Goal: Check status: Check status

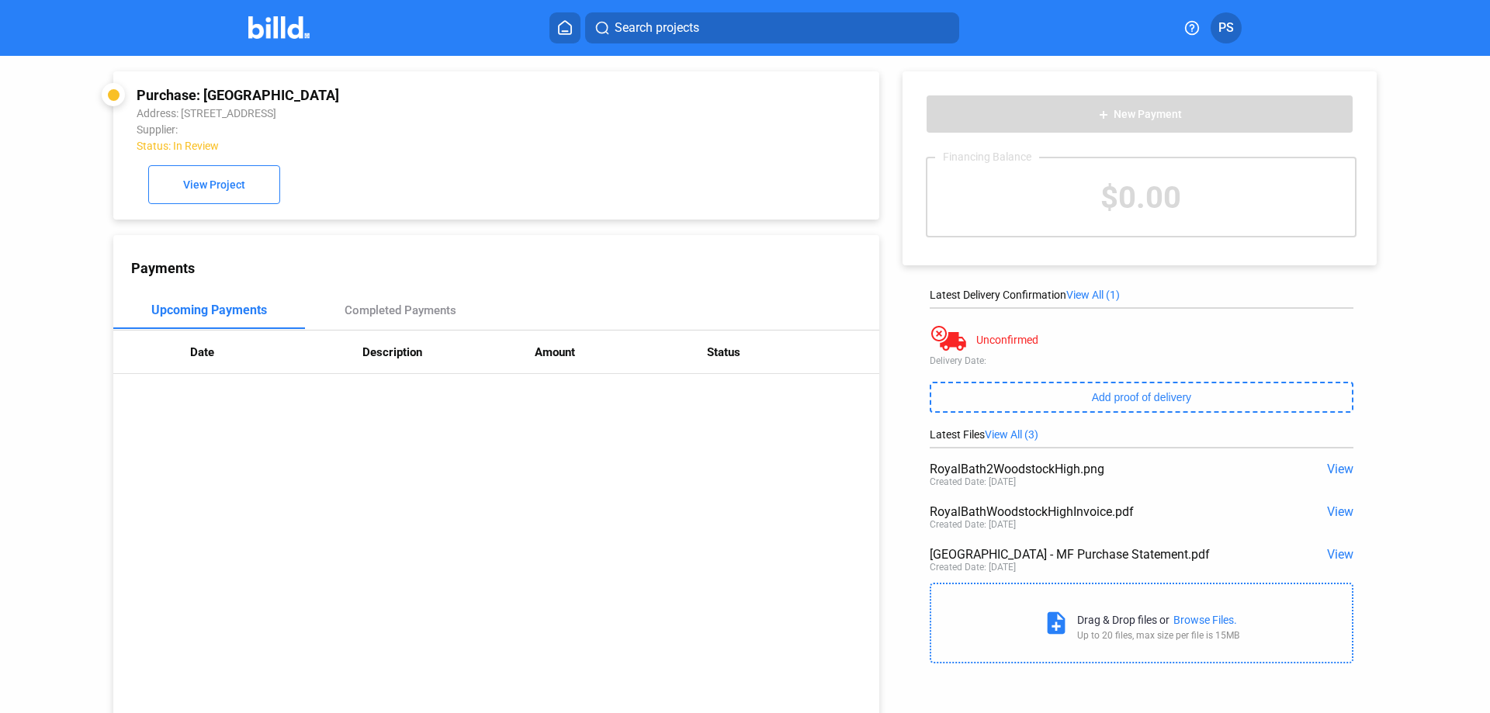
click at [260, 29] on img at bounding box center [278, 27] width 61 height 23
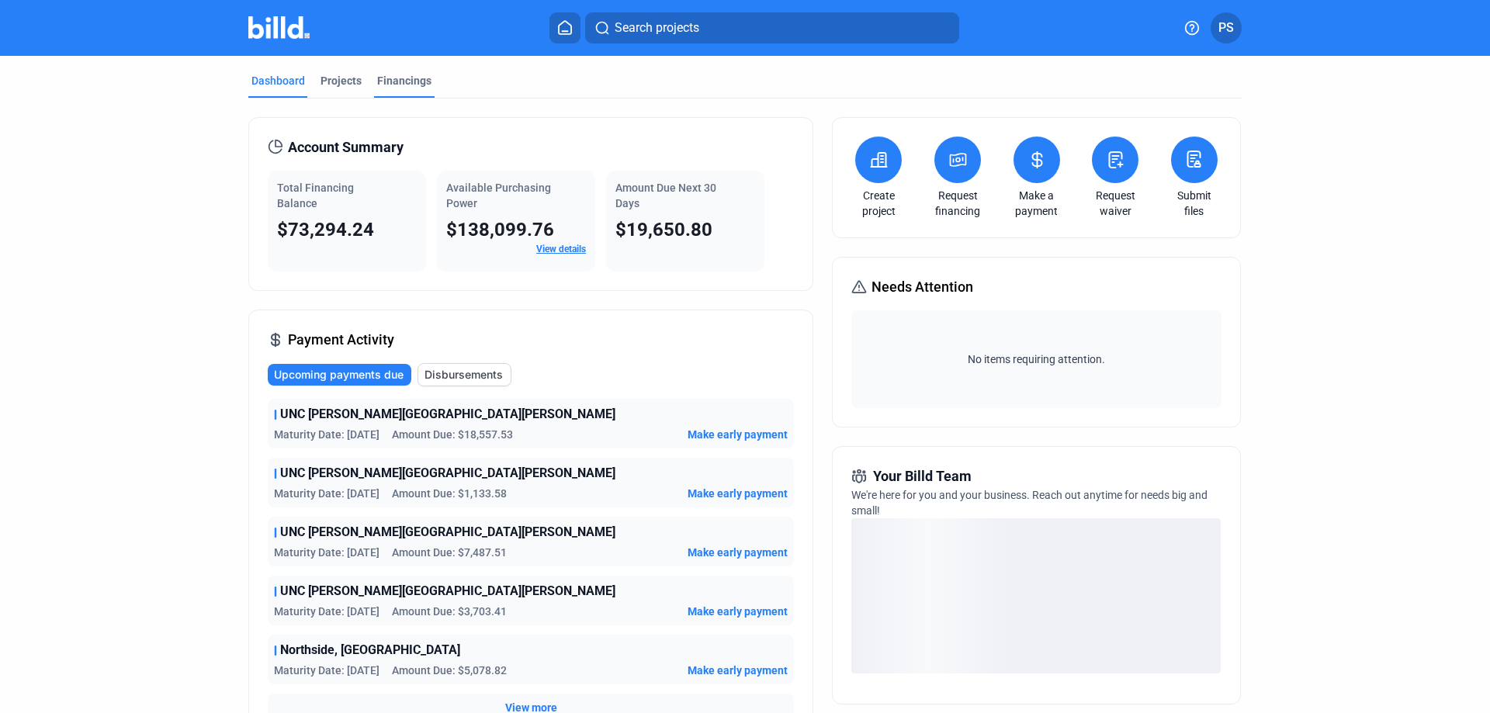
click at [403, 85] on div "Financings" at bounding box center [404, 81] width 54 height 16
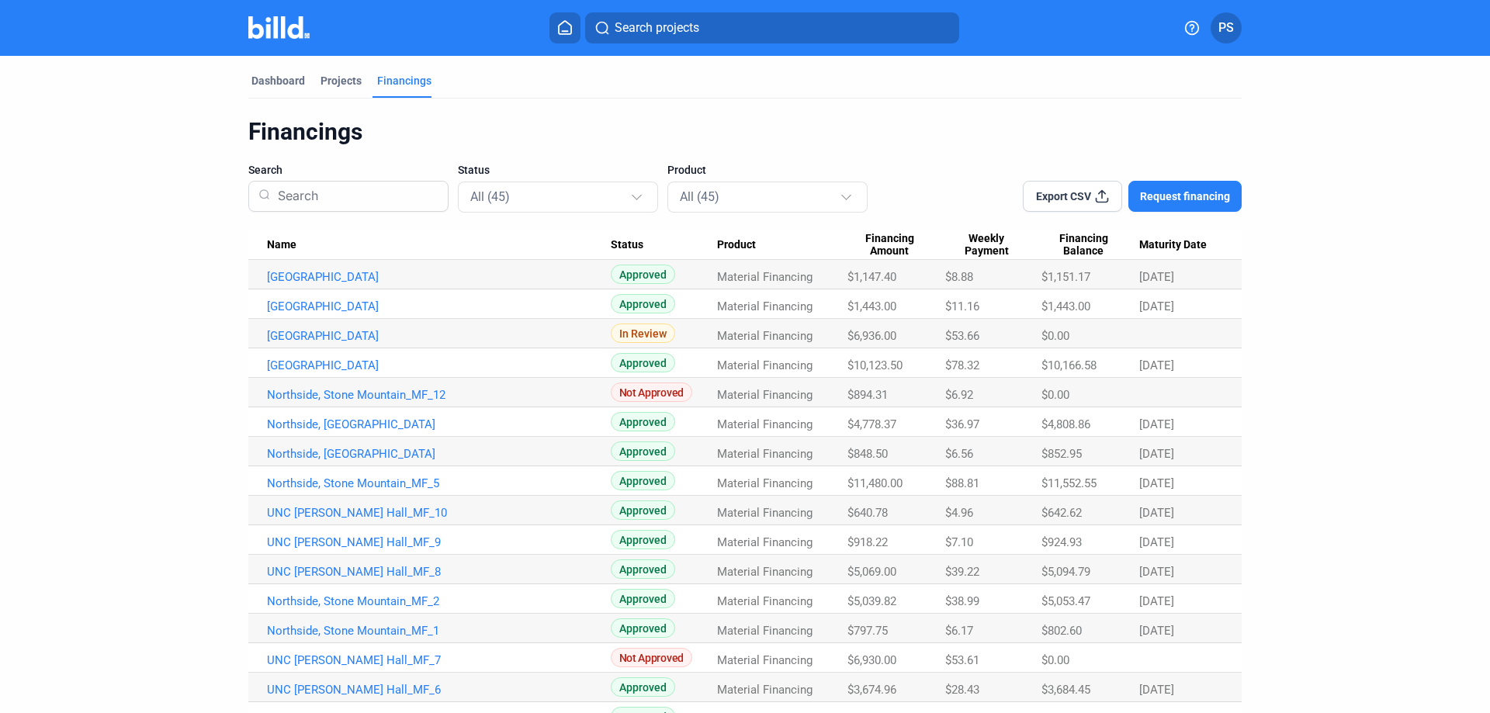
click at [891, 245] on span "Financing Amount" at bounding box center [889, 245] width 84 height 26
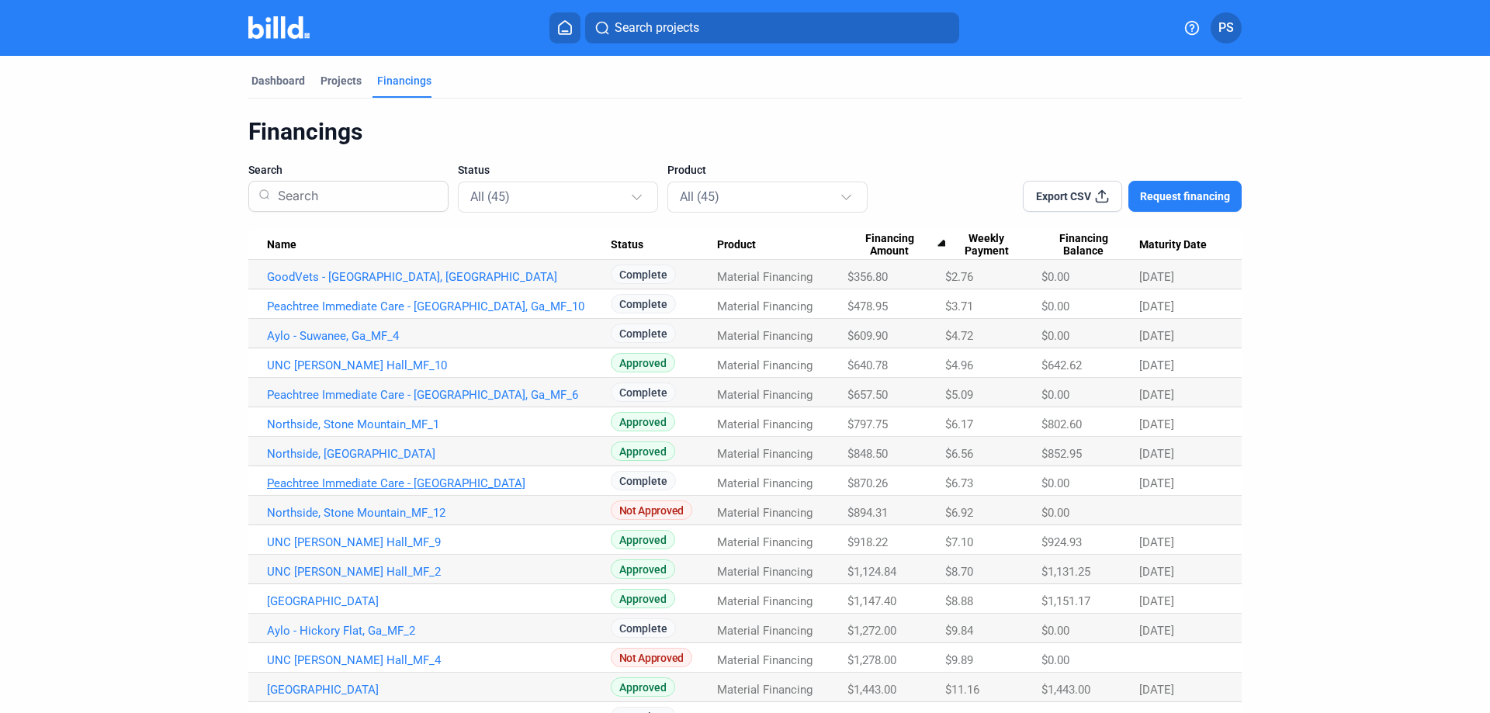
click at [356, 284] on link "Peachtree Immediate Care - [GEOGRAPHIC_DATA]" at bounding box center [439, 277] width 344 height 14
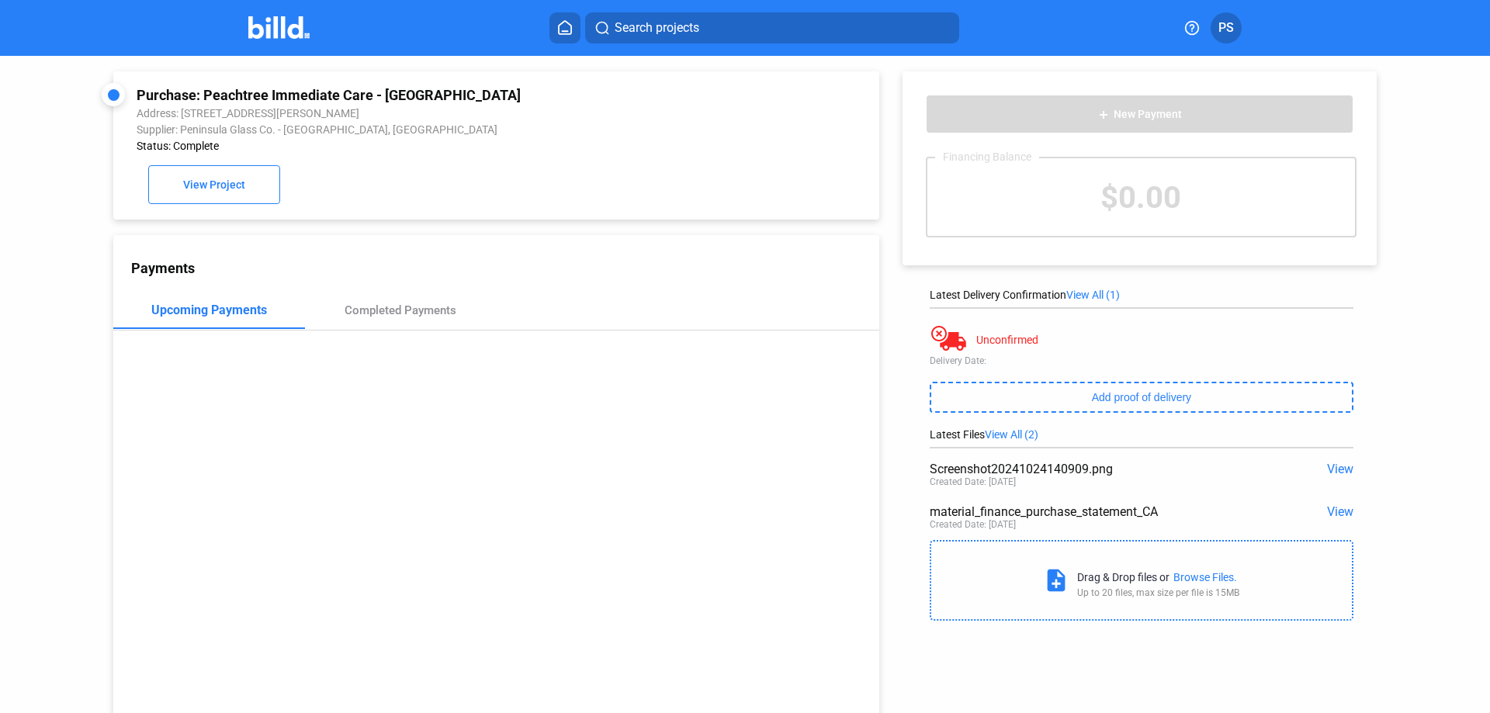
click at [1333, 471] on span "View" at bounding box center [1340, 469] width 26 height 15
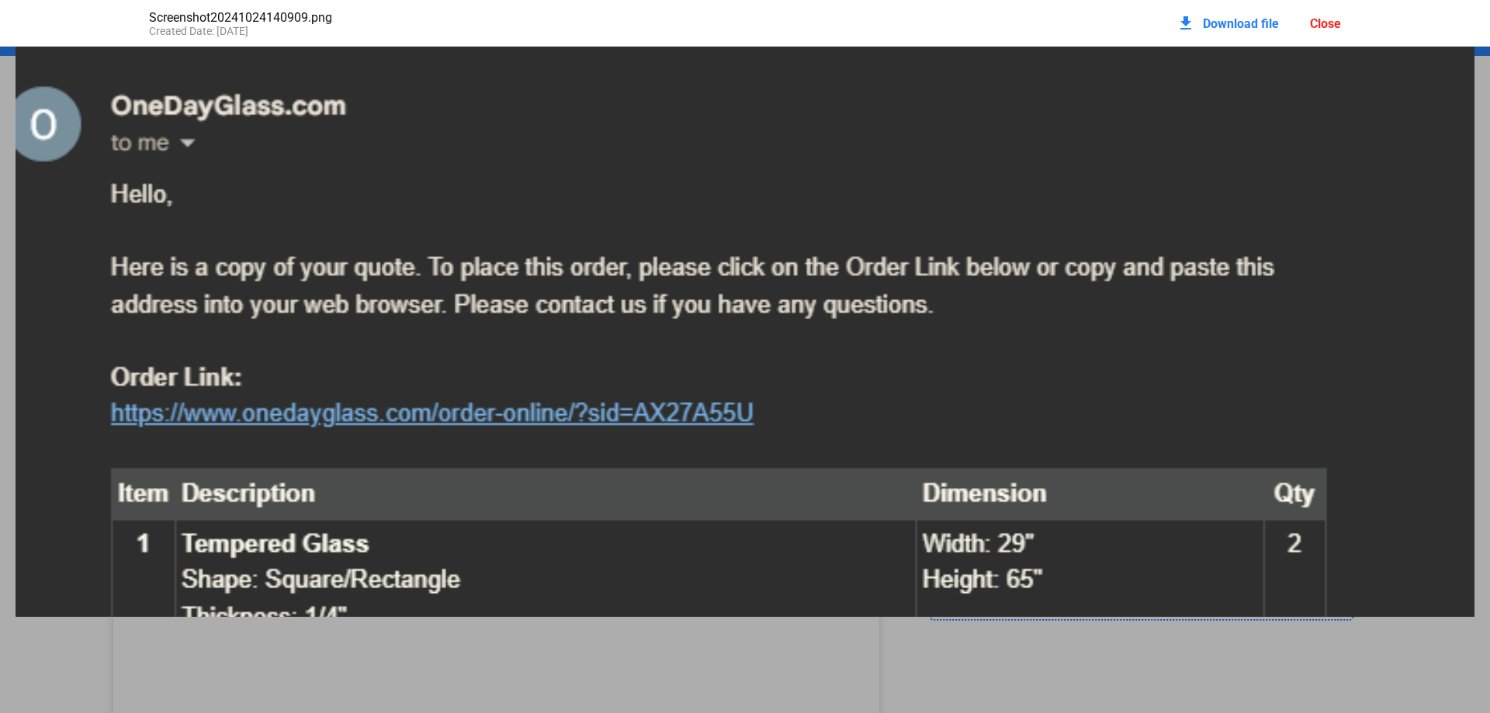
scroll to position [78, 0]
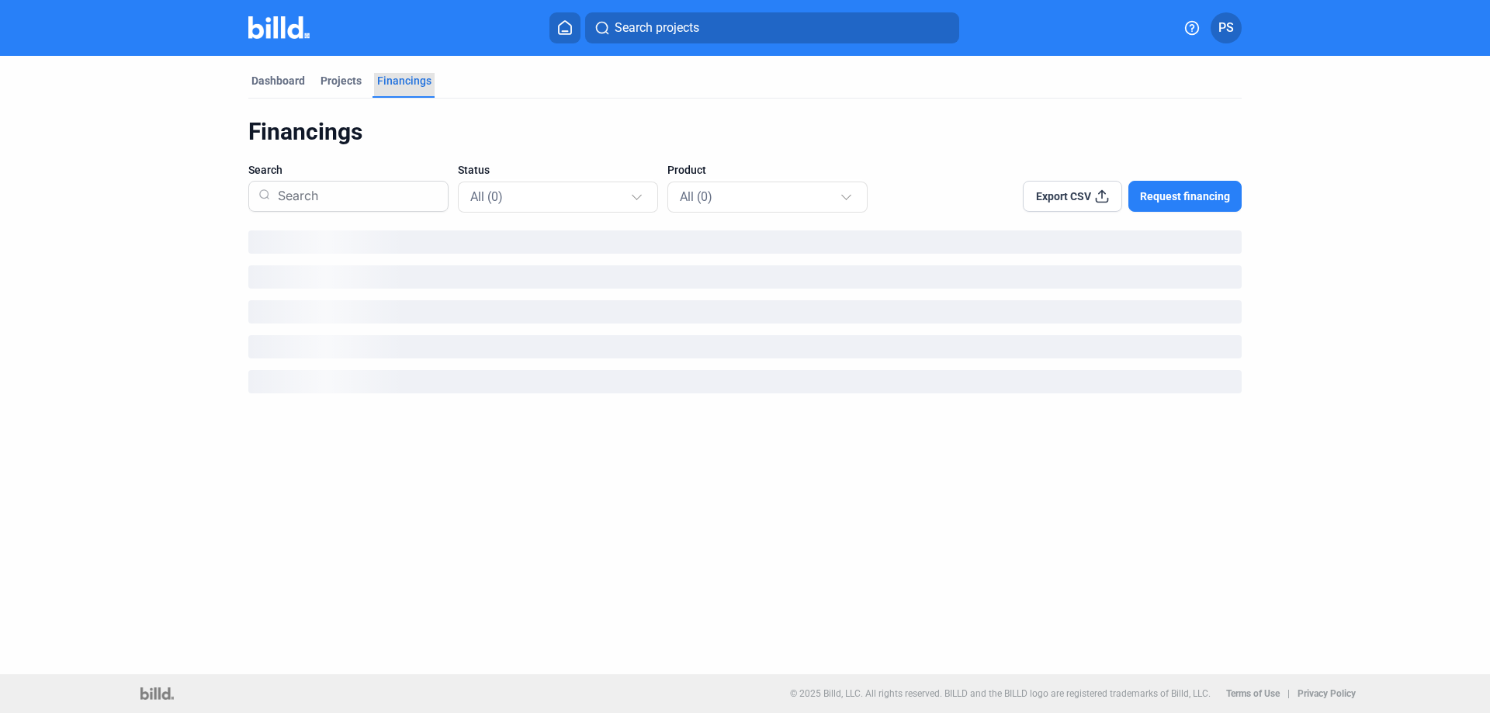
click at [406, 74] on div "Financings" at bounding box center [404, 81] width 54 height 16
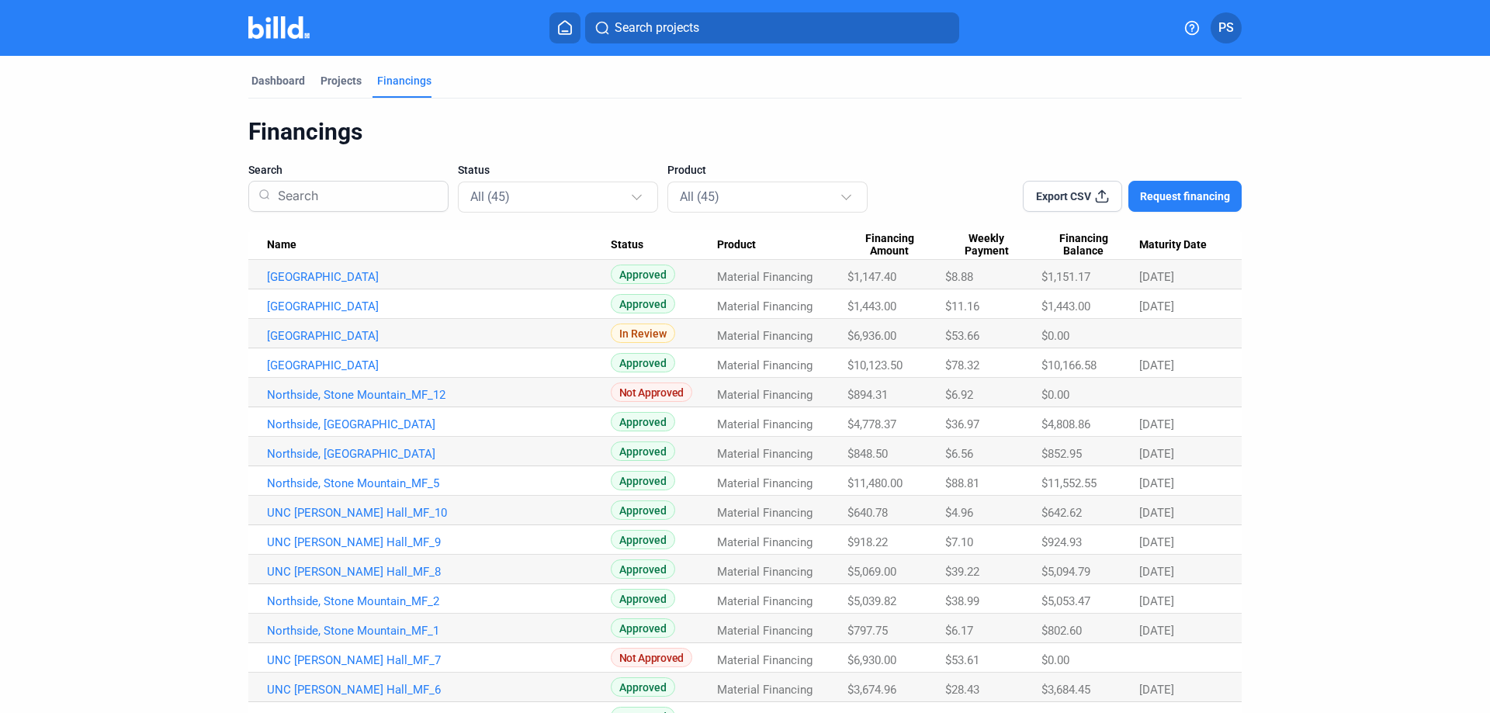
click at [886, 240] on span "Financing Amount" at bounding box center [889, 245] width 84 height 26
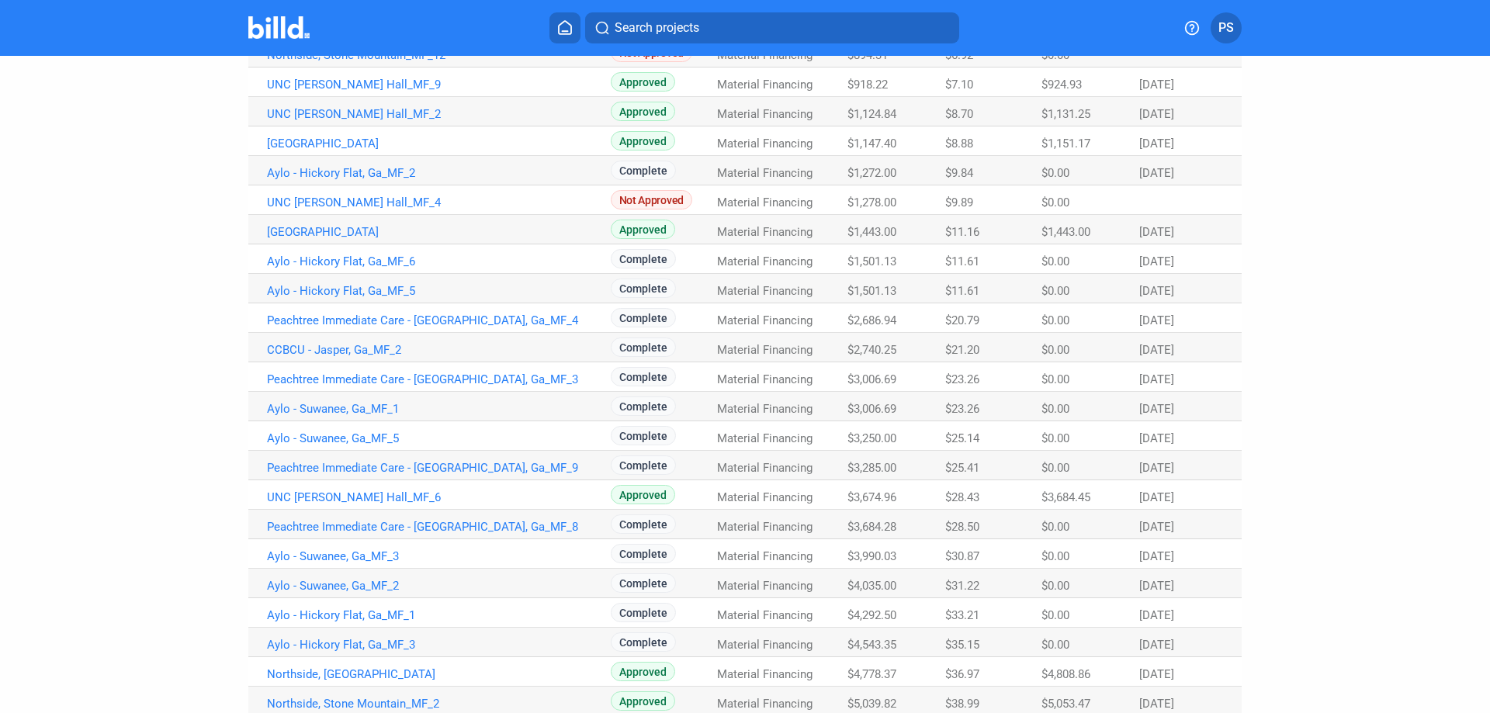
scroll to position [494, 0]
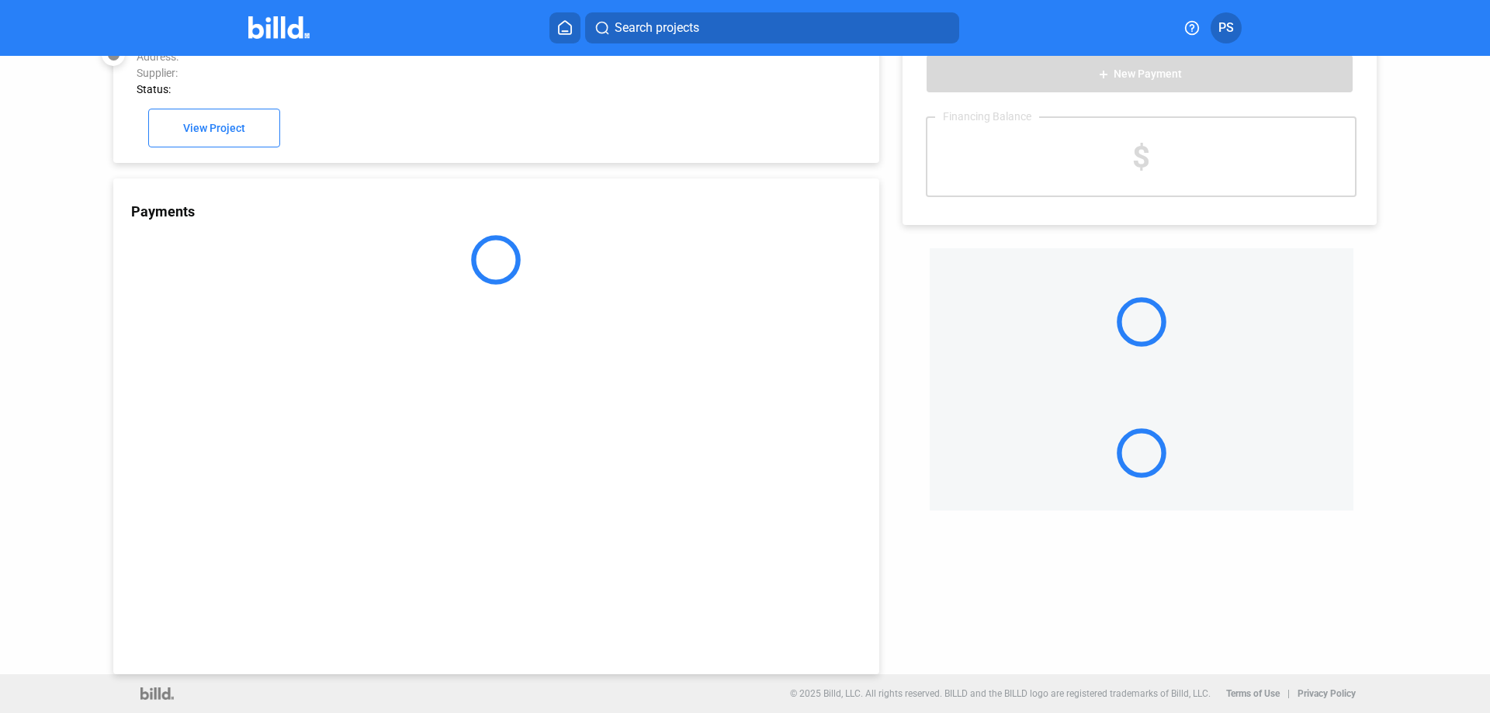
scroll to position [43, 0]
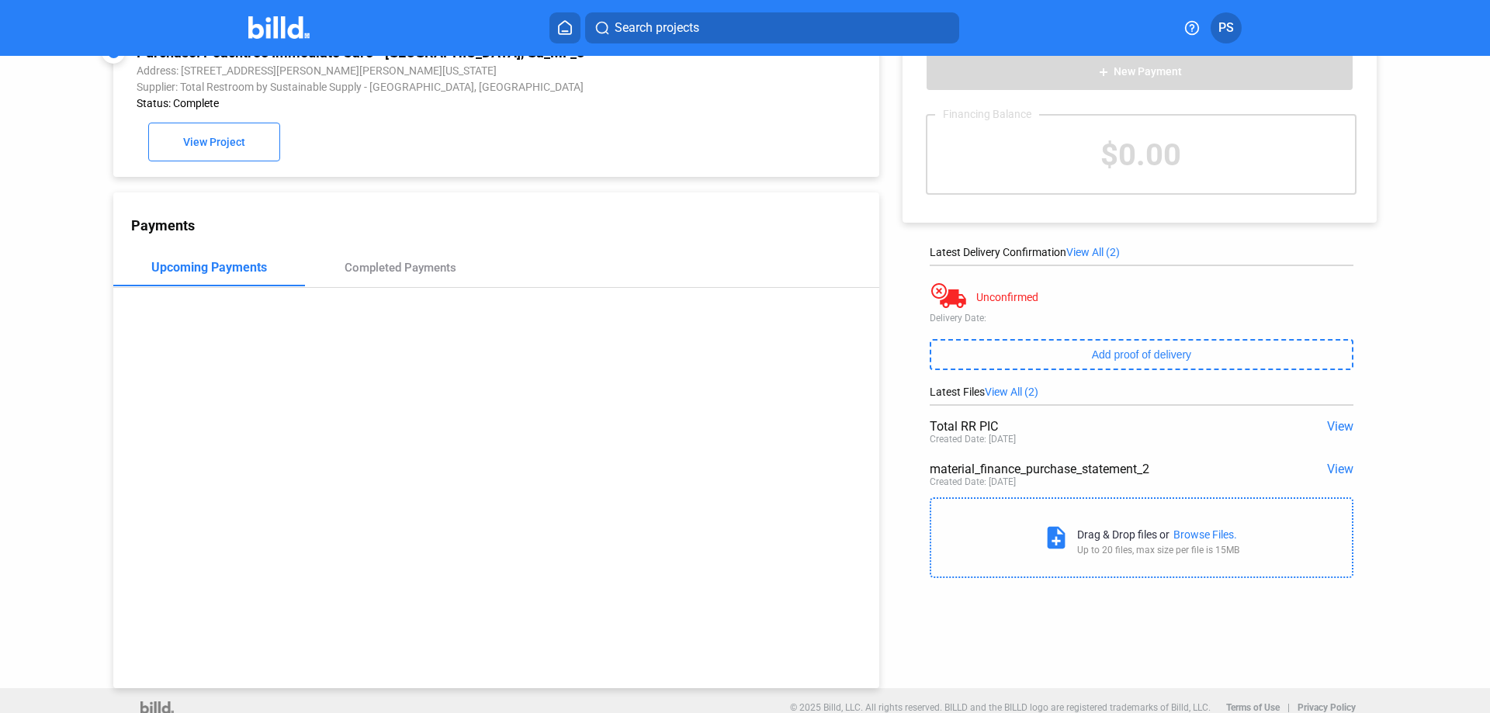
click at [1330, 423] on span "View" at bounding box center [1340, 426] width 26 height 15
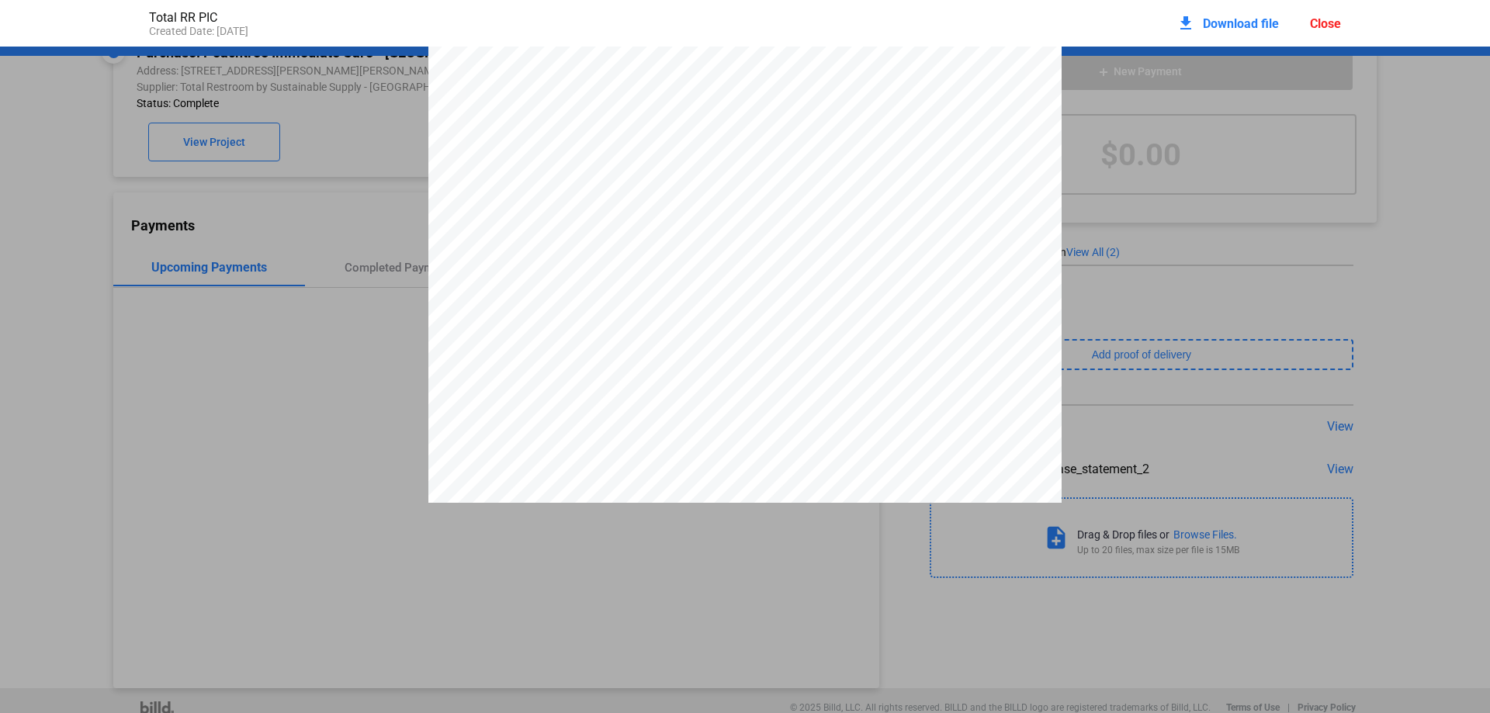
scroll to position [233, 0]
click at [105, 183] on div "Total Restroom [STREET_ADDRESS] [PHONE_NUMBER] [PHONE_NUMBER] Quote QTE-4017281…" at bounding box center [745, 224] width 1490 height 819
click at [1331, 29] on div "Close" at bounding box center [1325, 23] width 31 height 15
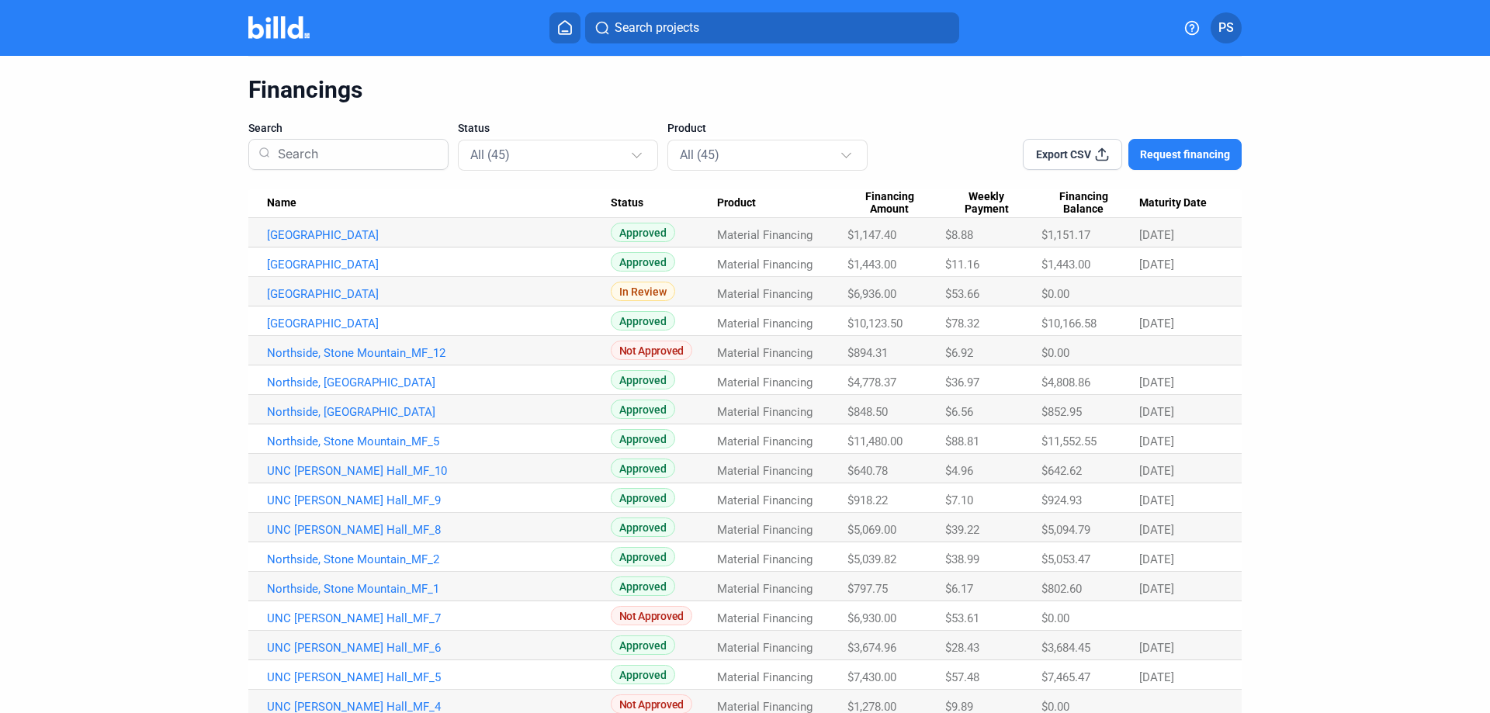
scroll to position [78, 0]
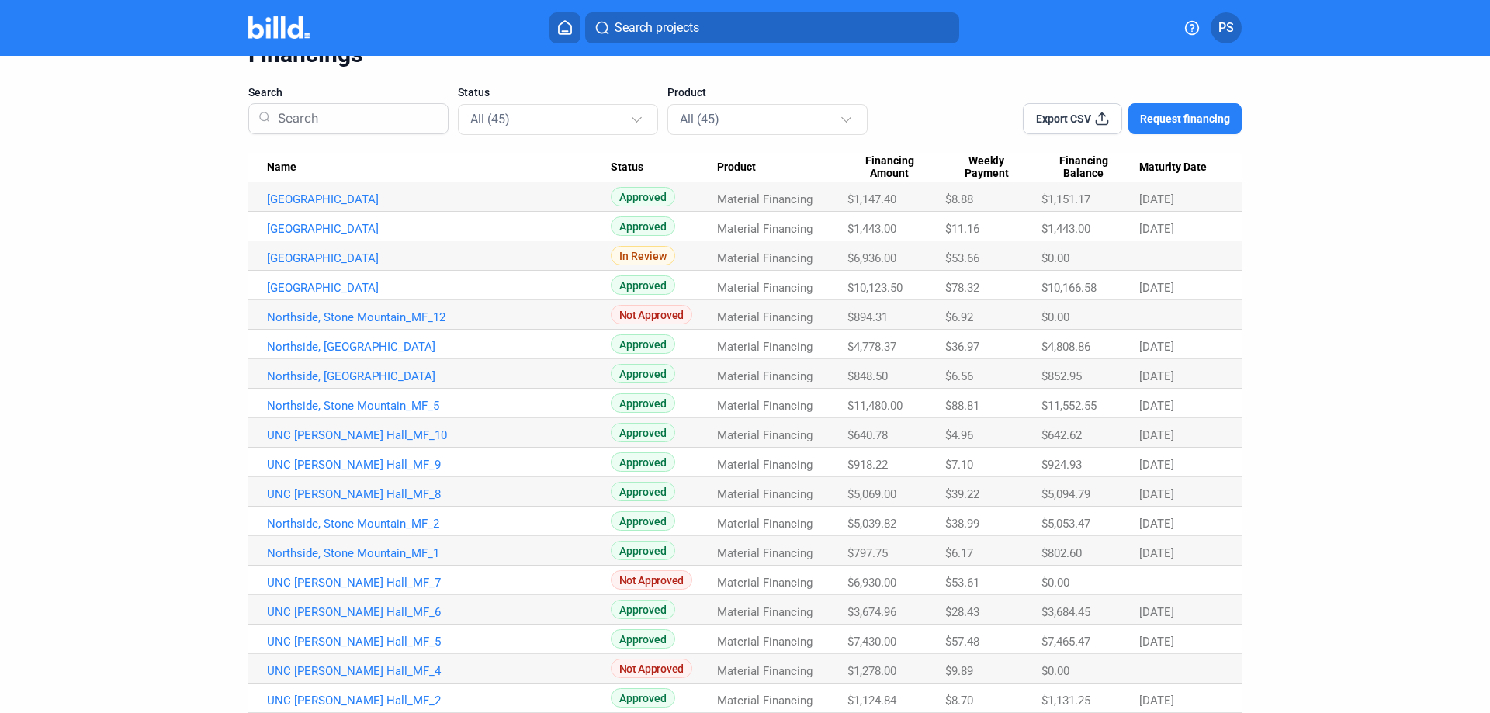
click at [888, 171] on span "Financing Amount" at bounding box center [889, 167] width 84 height 26
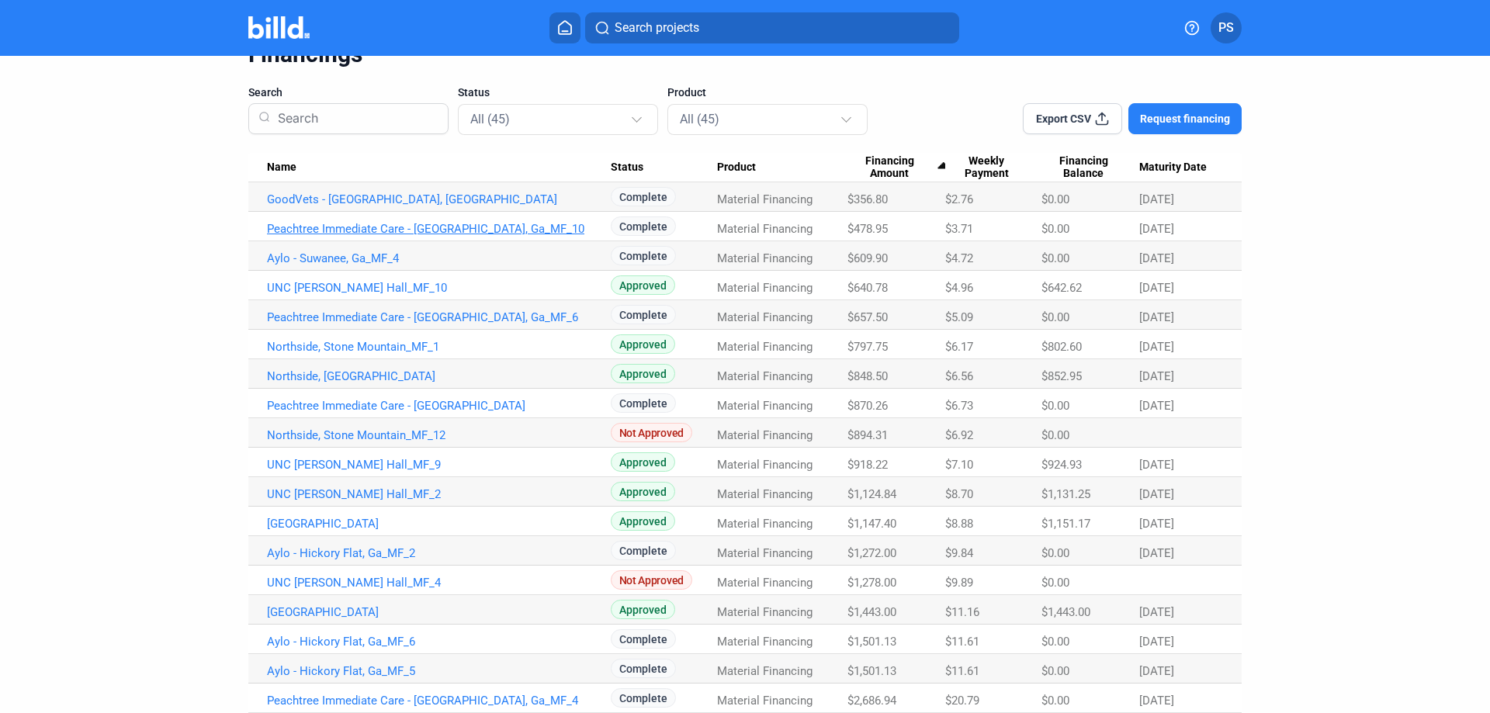
click at [298, 206] on link "Peachtree Immediate Care - [GEOGRAPHIC_DATA], Ga_MF_10" at bounding box center [439, 199] width 344 height 14
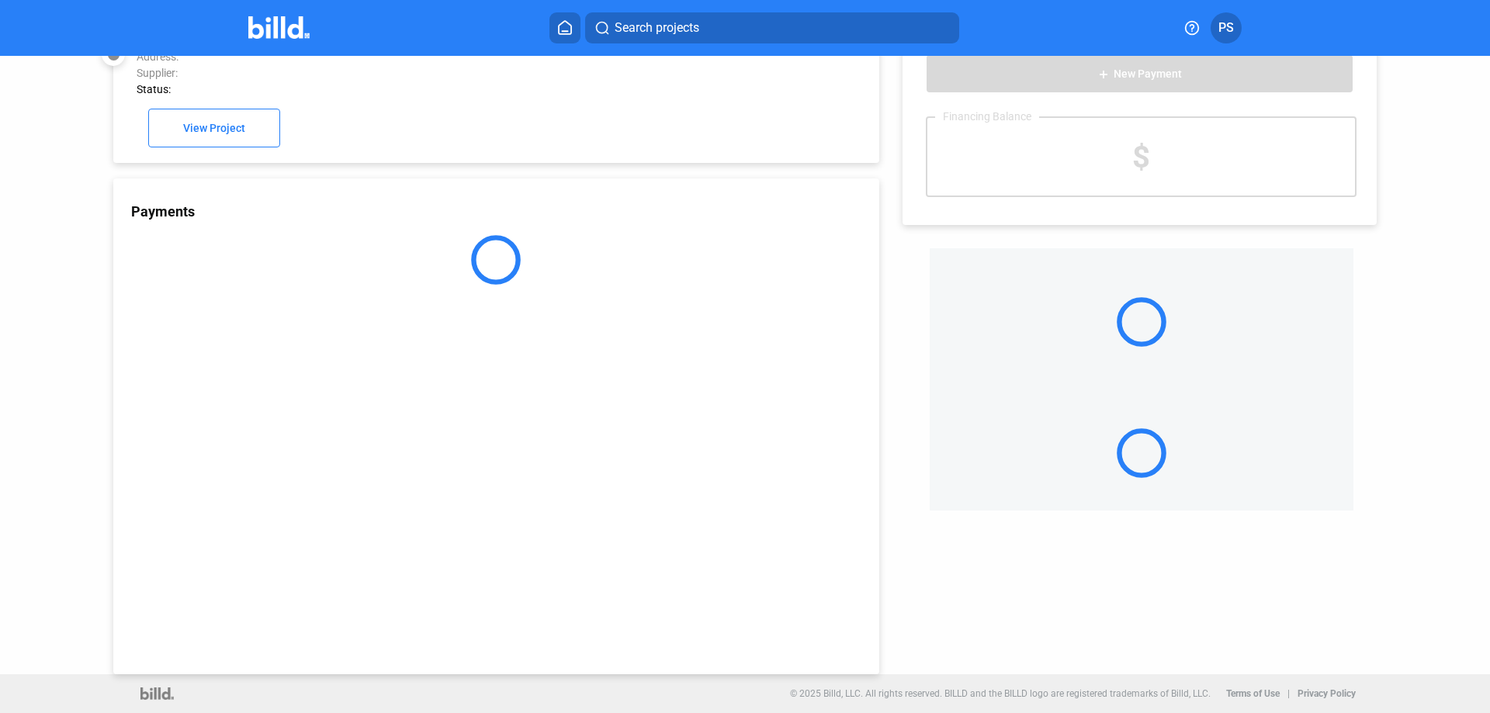
scroll to position [43, 0]
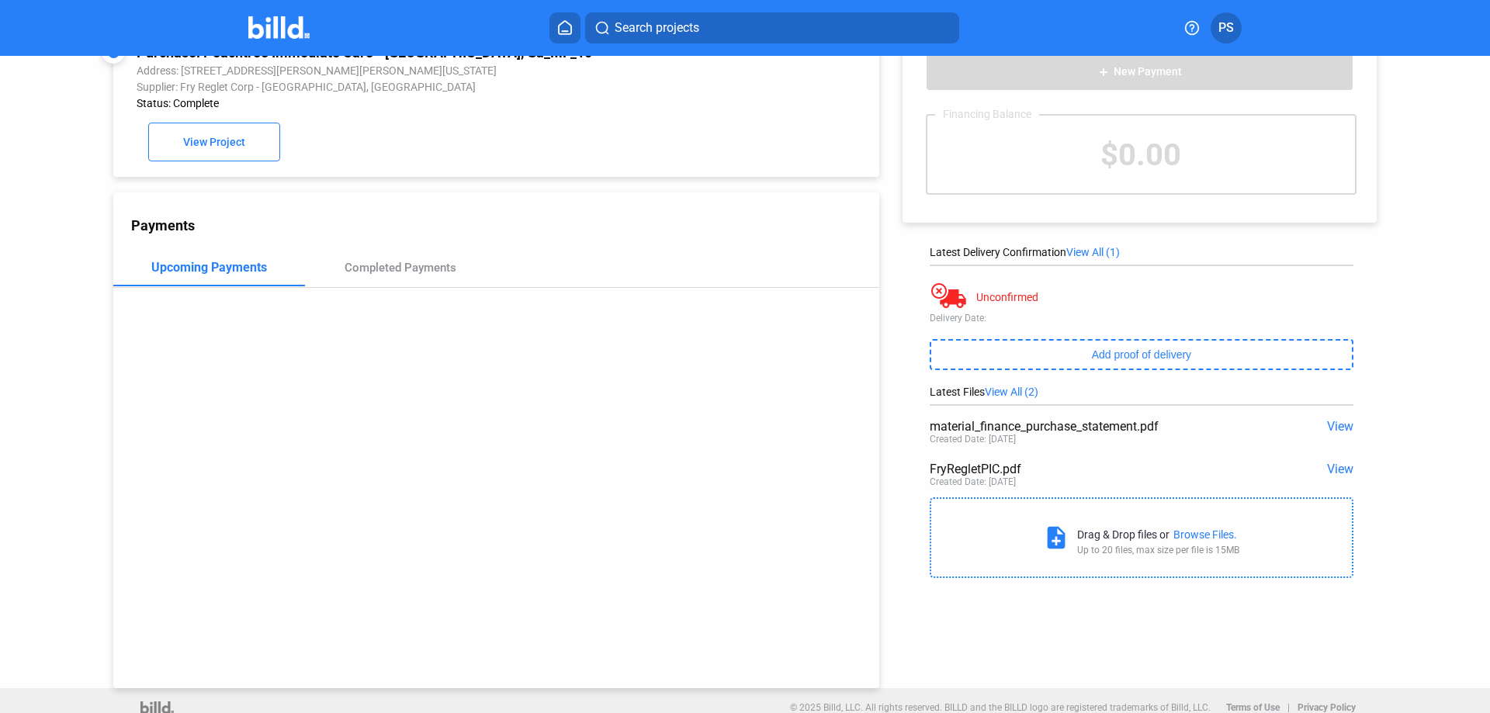
click at [1328, 476] on span "View" at bounding box center [1340, 469] width 26 height 15
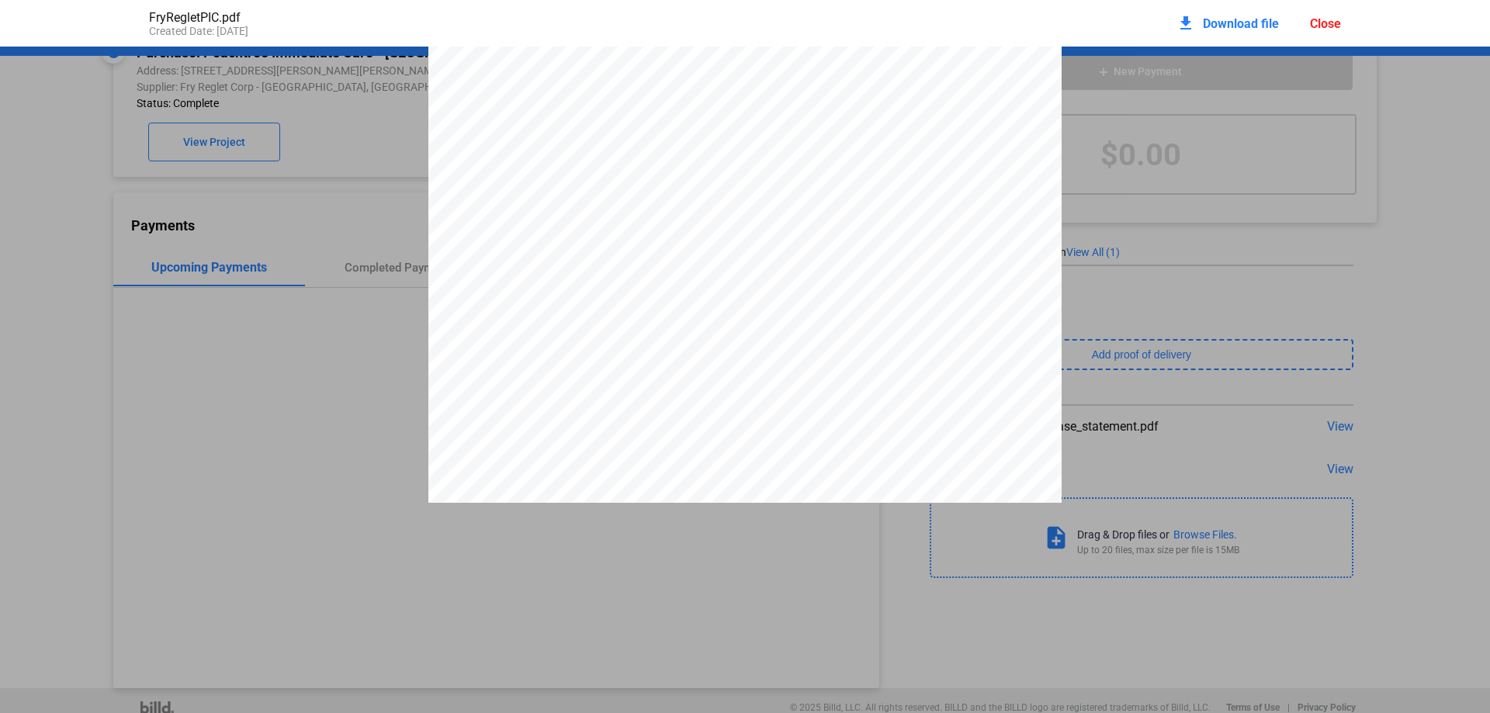
scroll to position [0, 0]
click at [1323, 23] on div "Close" at bounding box center [1325, 23] width 31 height 15
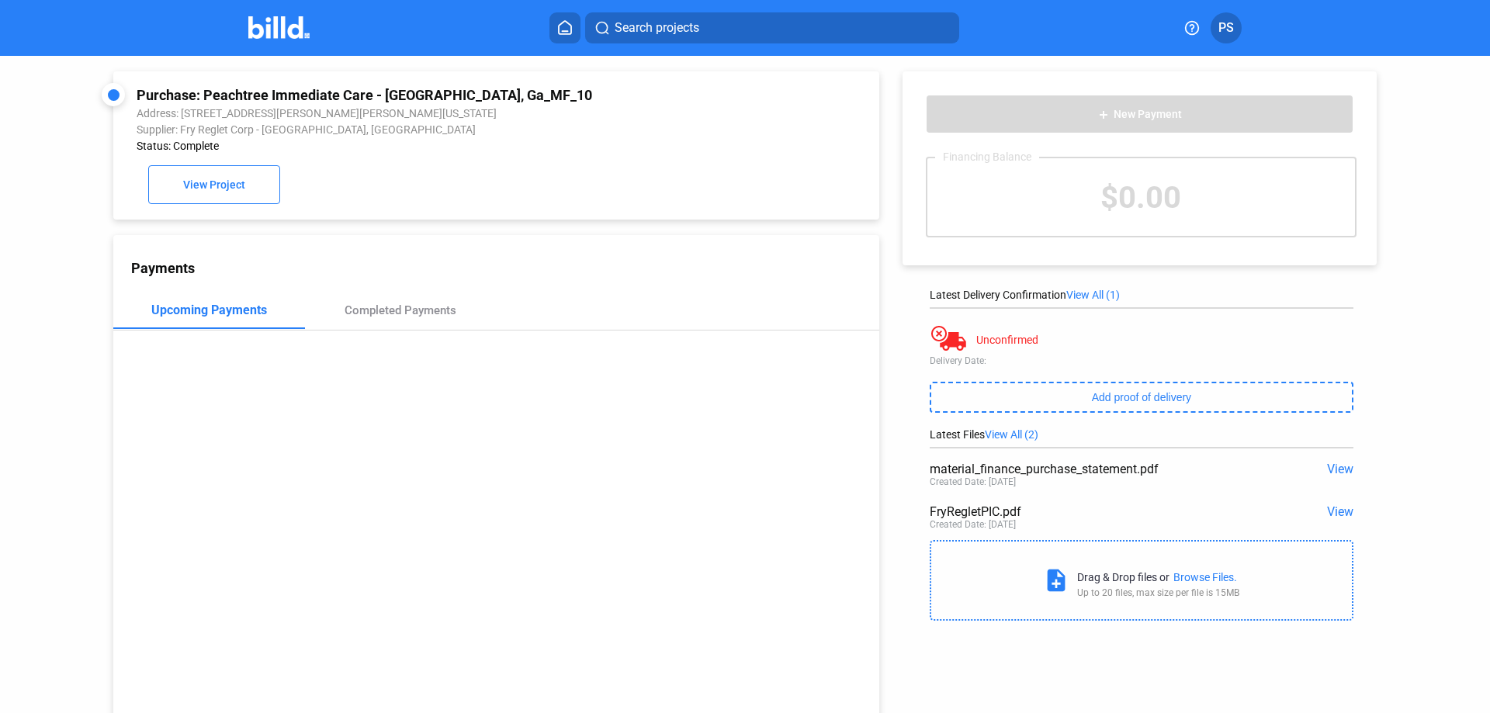
click at [1330, 514] on span "View" at bounding box center [1340, 511] width 26 height 15
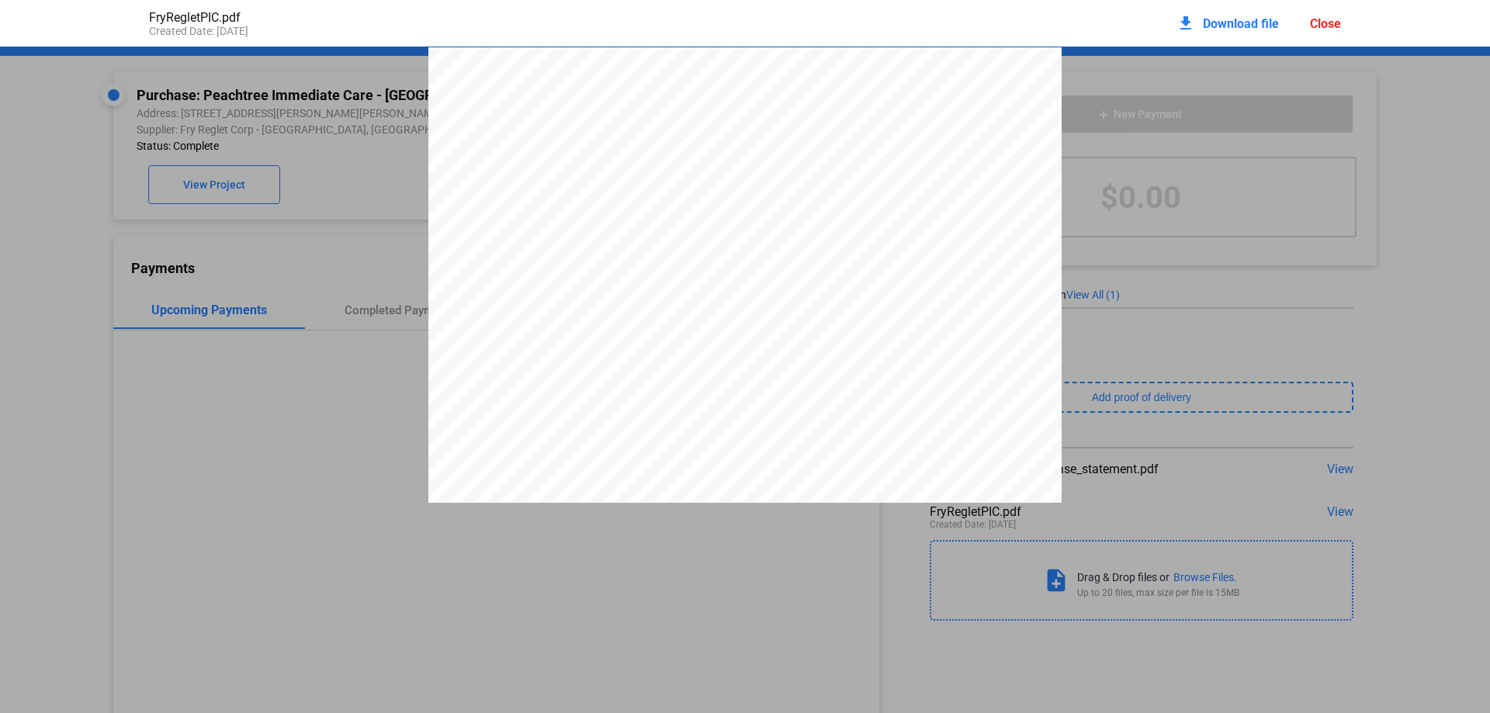
click at [1328, 22] on div "Close" at bounding box center [1325, 23] width 31 height 15
